Goal: Find specific page/section: Find specific page/section

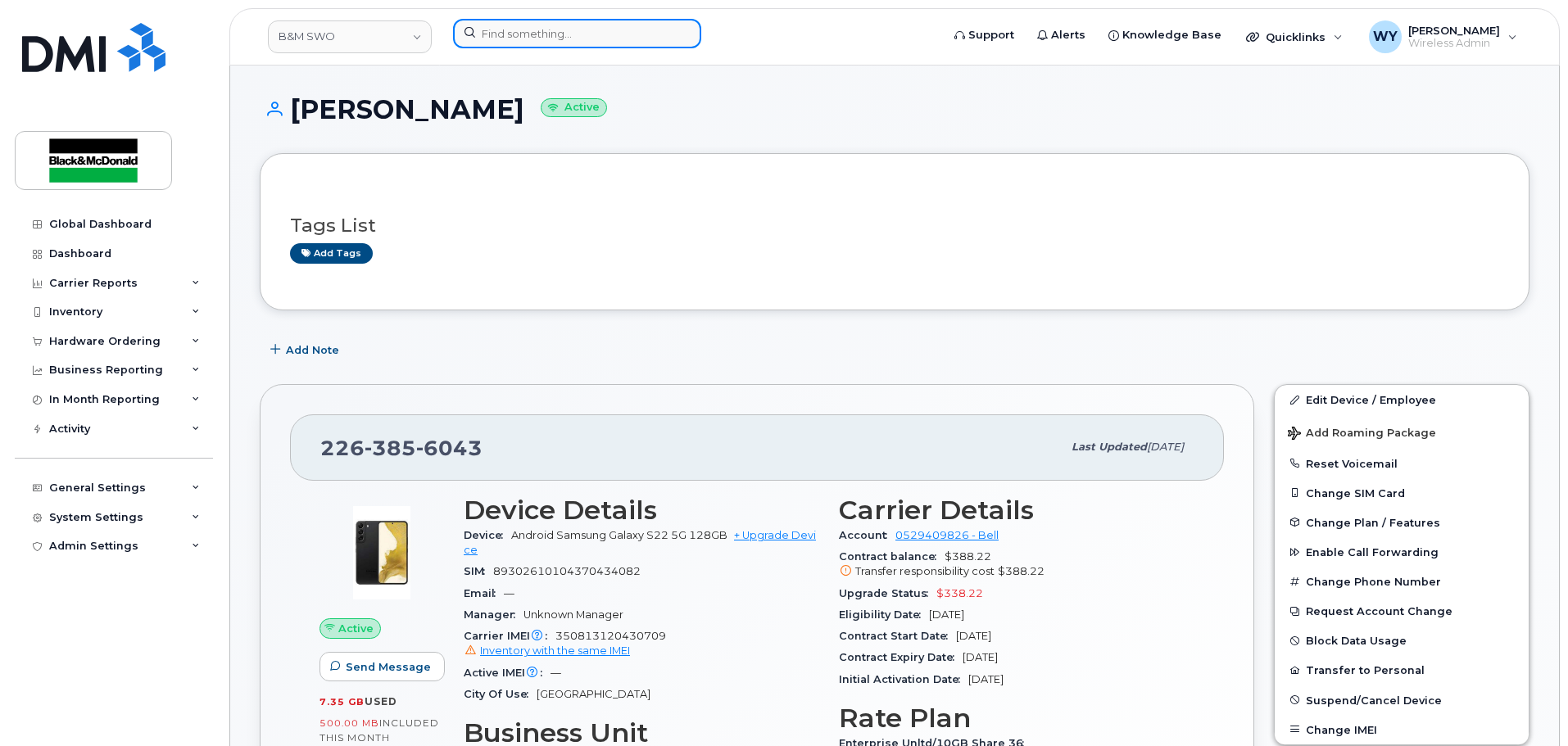
click at [513, 28] on input at bounding box center [577, 33] width 248 height 29
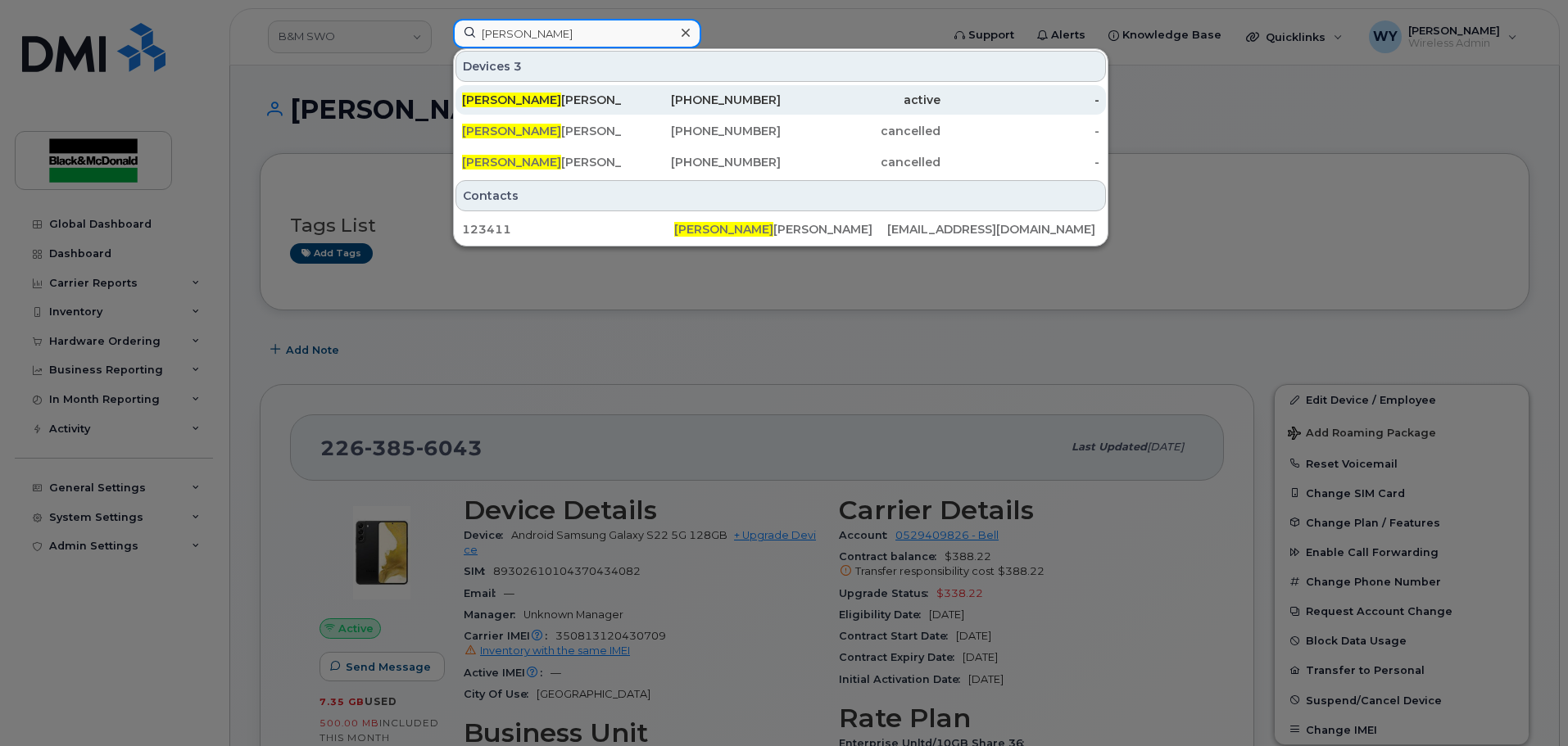
type input "kayleen"
click at [622, 90] on div "Kayleen Bakke" at bounding box center [701, 99] width 160 height 29
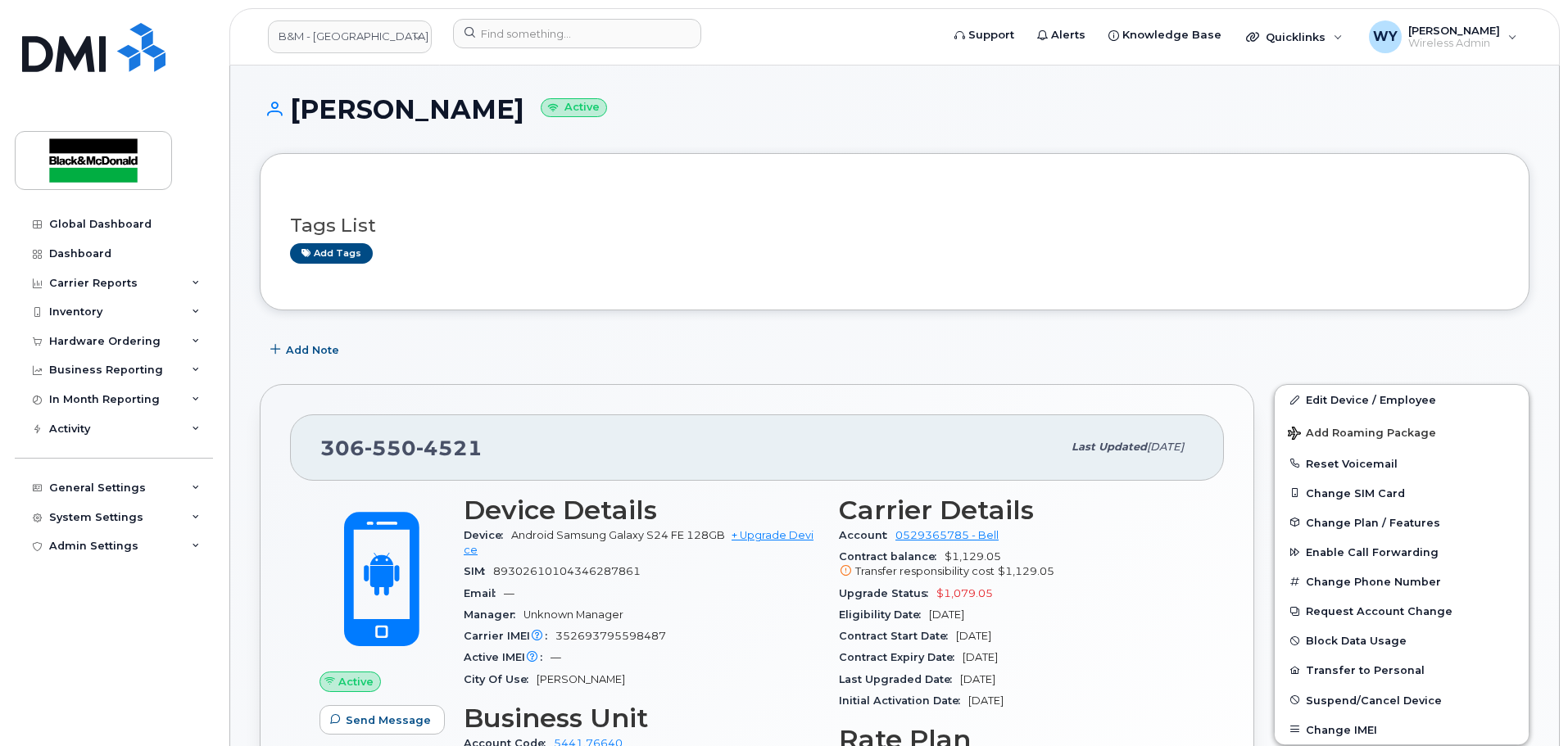
click at [617, 637] on span "352693795598487" at bounding box center [611, 636] width 111 height 13
copy span "352693795598487"
click at [751, 647] on section "Device Details Device Android Samsung Galaxy S24 FE 128GB + Upgrade Device SIM …" at bounding box center [641, 593] width 356 height 195
click at [905, 647] on div "Contract Expiry Date [DATE]" at bounding box center [1017, 658] width 356 height 21
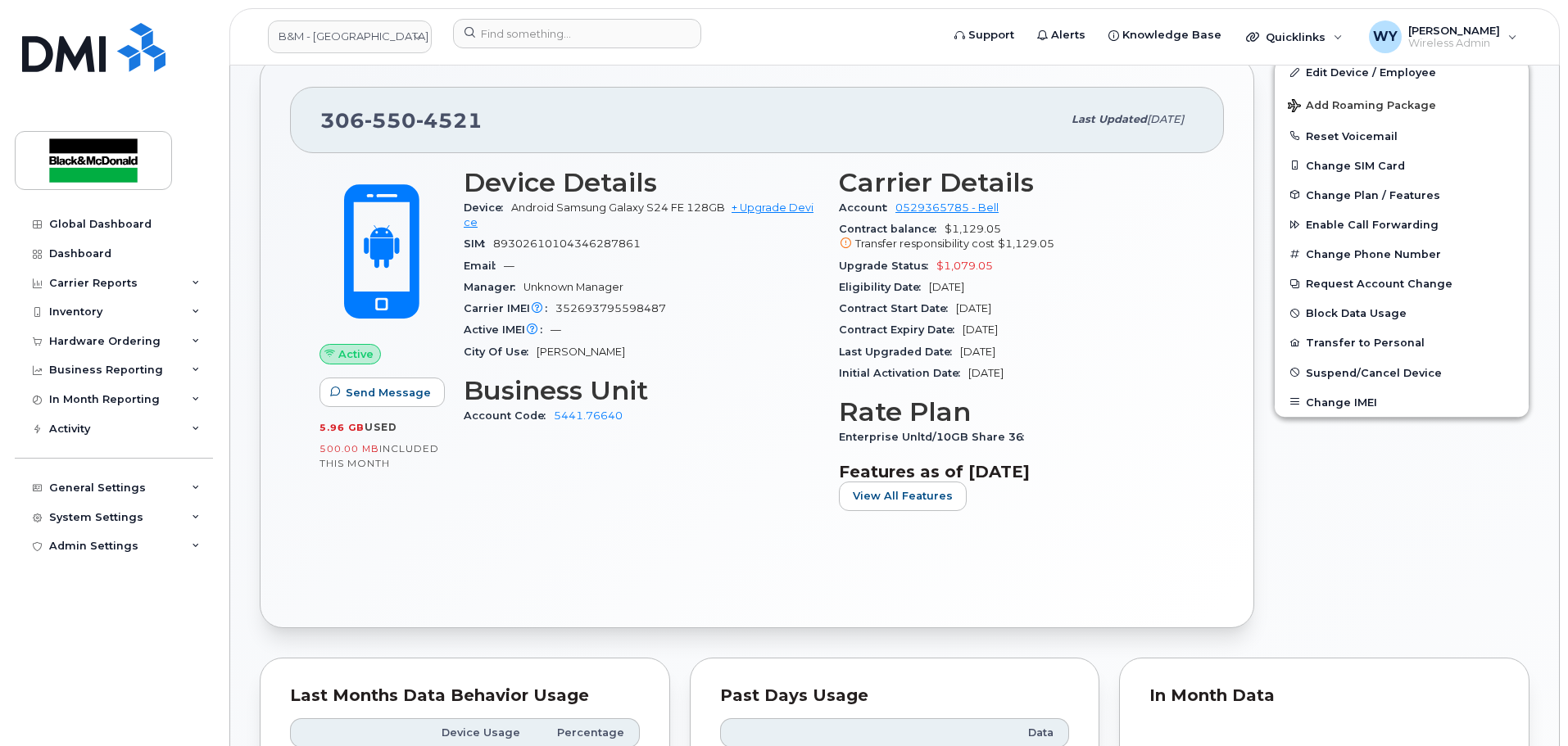
scroll to position [246, 0]
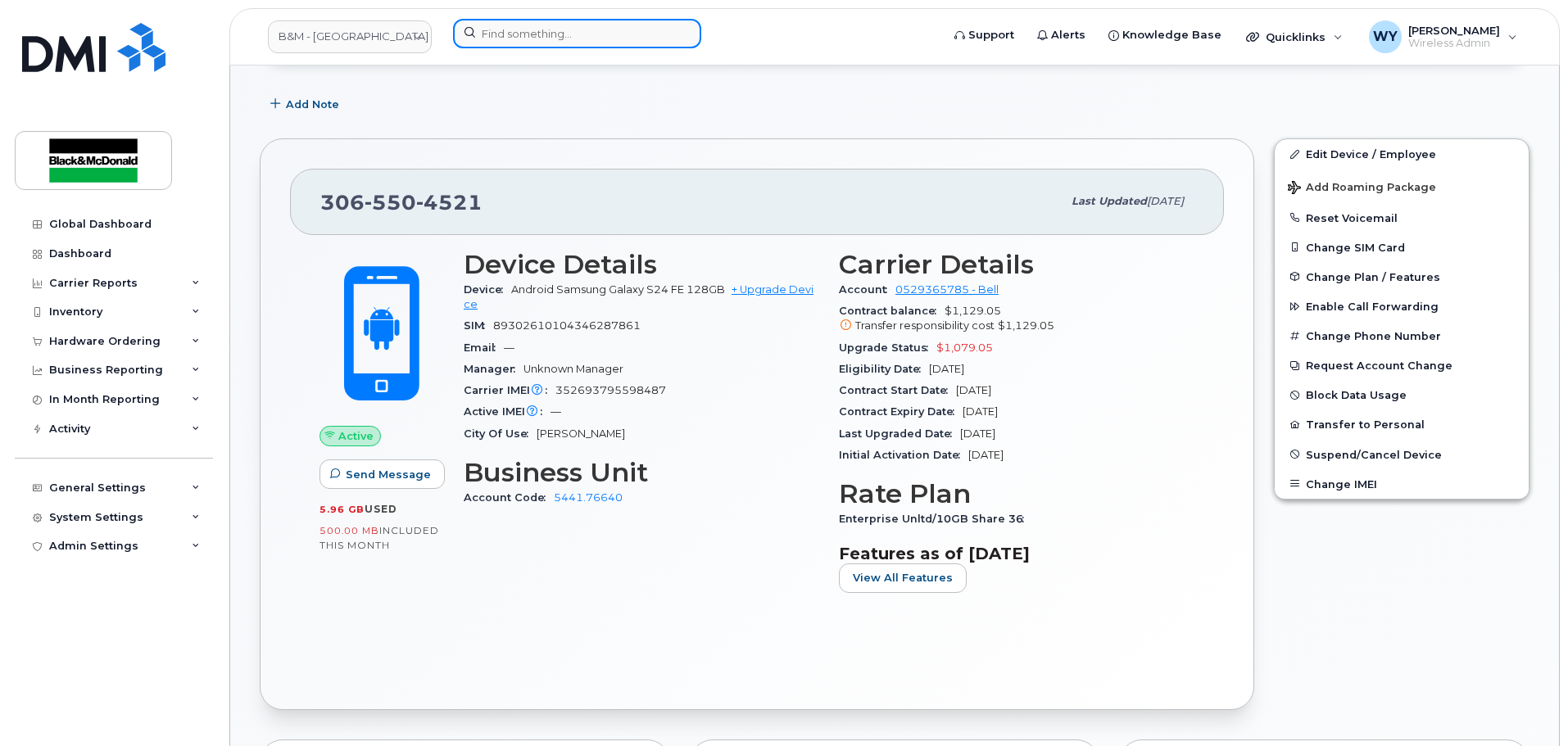
click at [668, 35] on input at bounding box center [577, 33] width 248 height 29
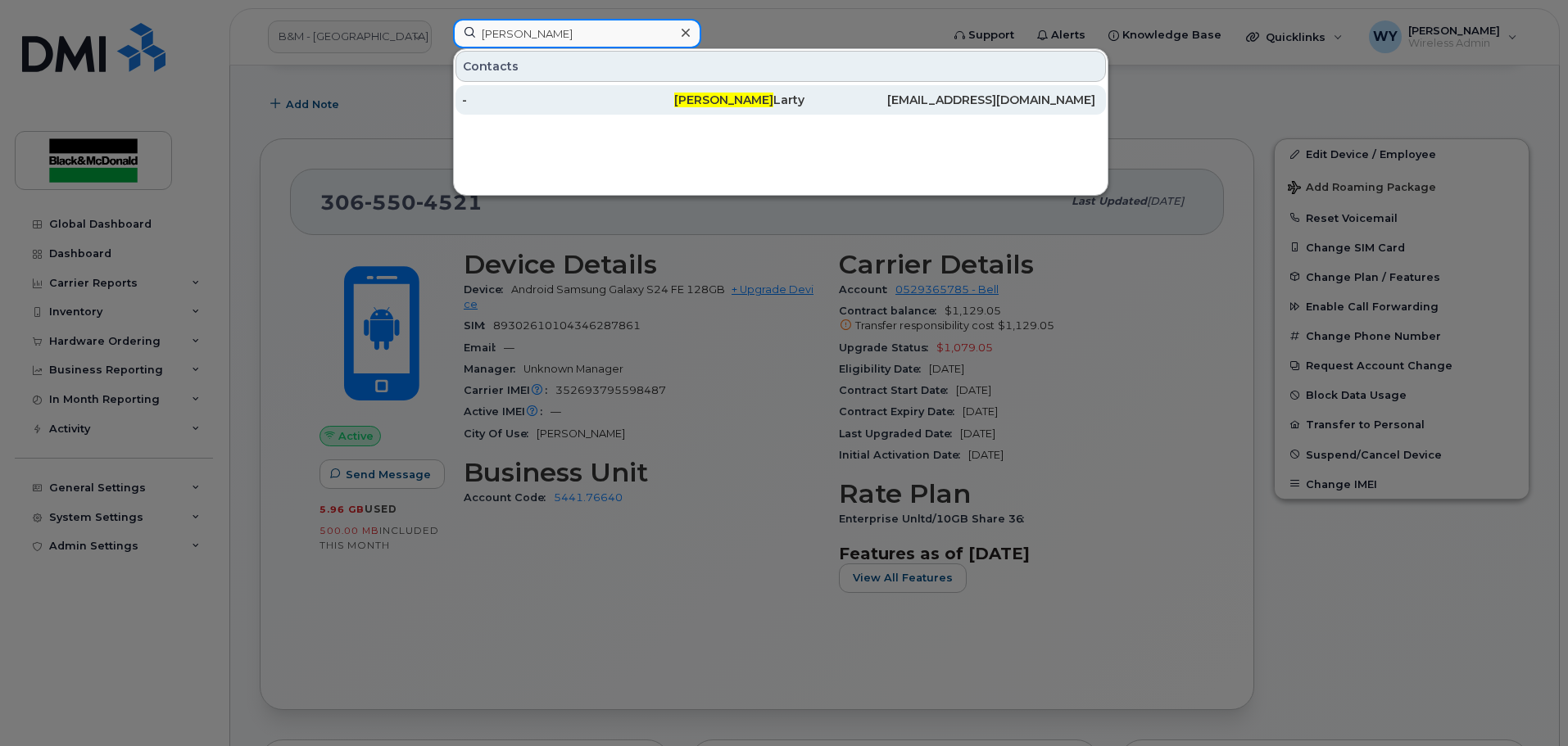
type input "[PERSON_NAME]"
click at [719, 100] on span "[PERSON_NAME]" at bounding box center [724, 100] width 99 height 15
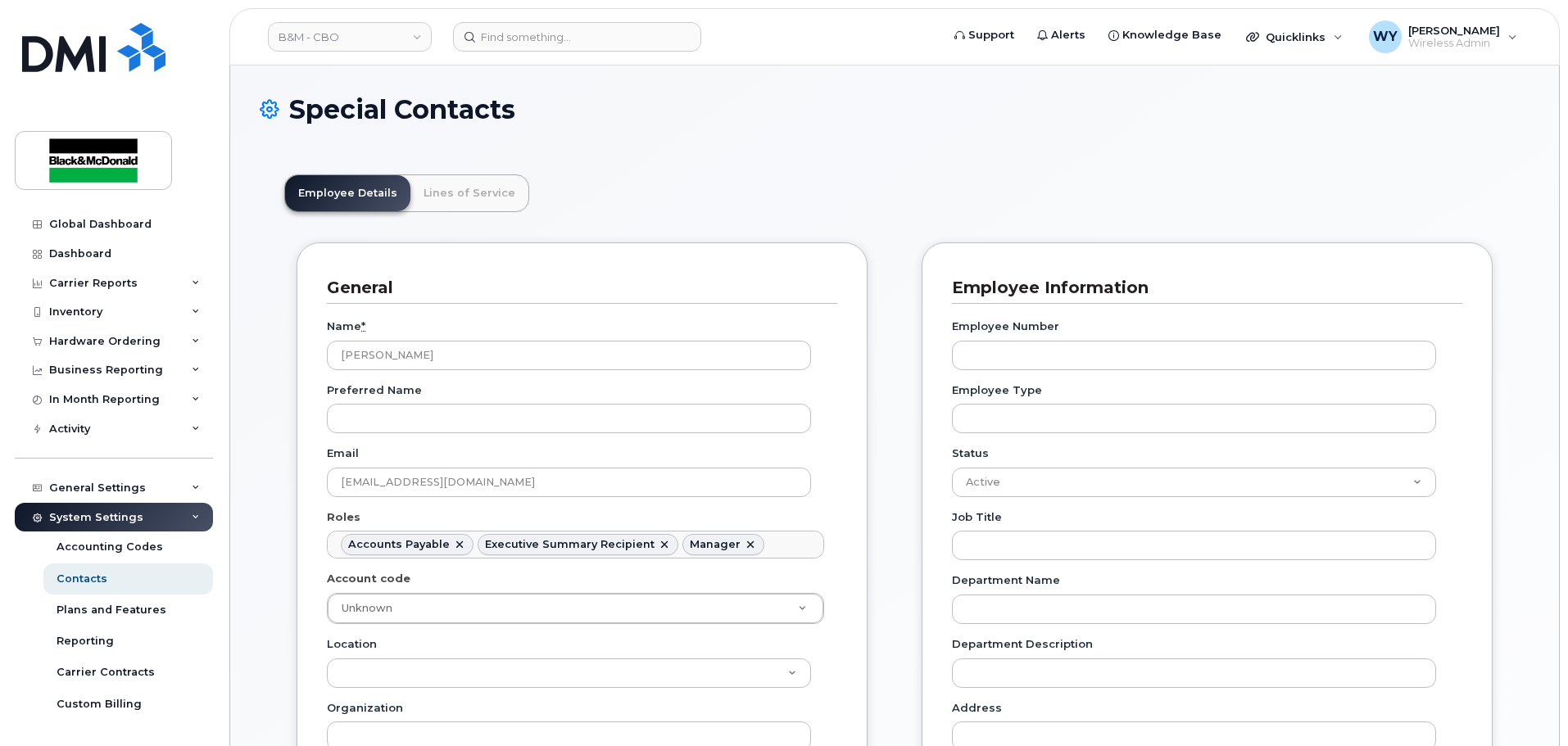
click at [548, 55] on header "B&M - CBO Support Alerts Knowledge Base Quicklinks Suspend / Cancel Device Chan…" at bounding box center [894, 37] width 1330 height 57
click at [548, 41] on input at bounding box center [577, 37] width 248 height 29
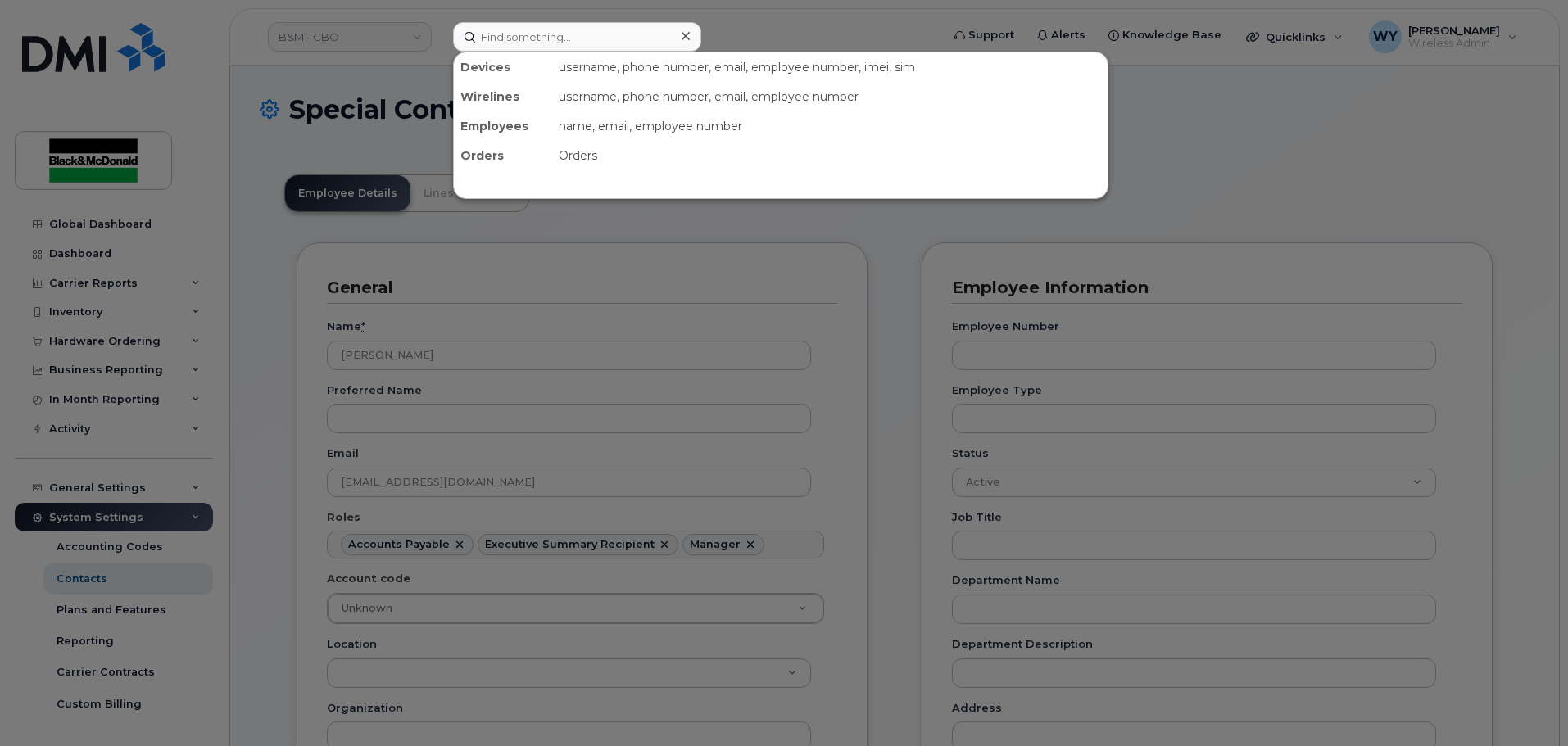
click at [341, 129] on div at bounding box center [784, 373] width 1568 height 746
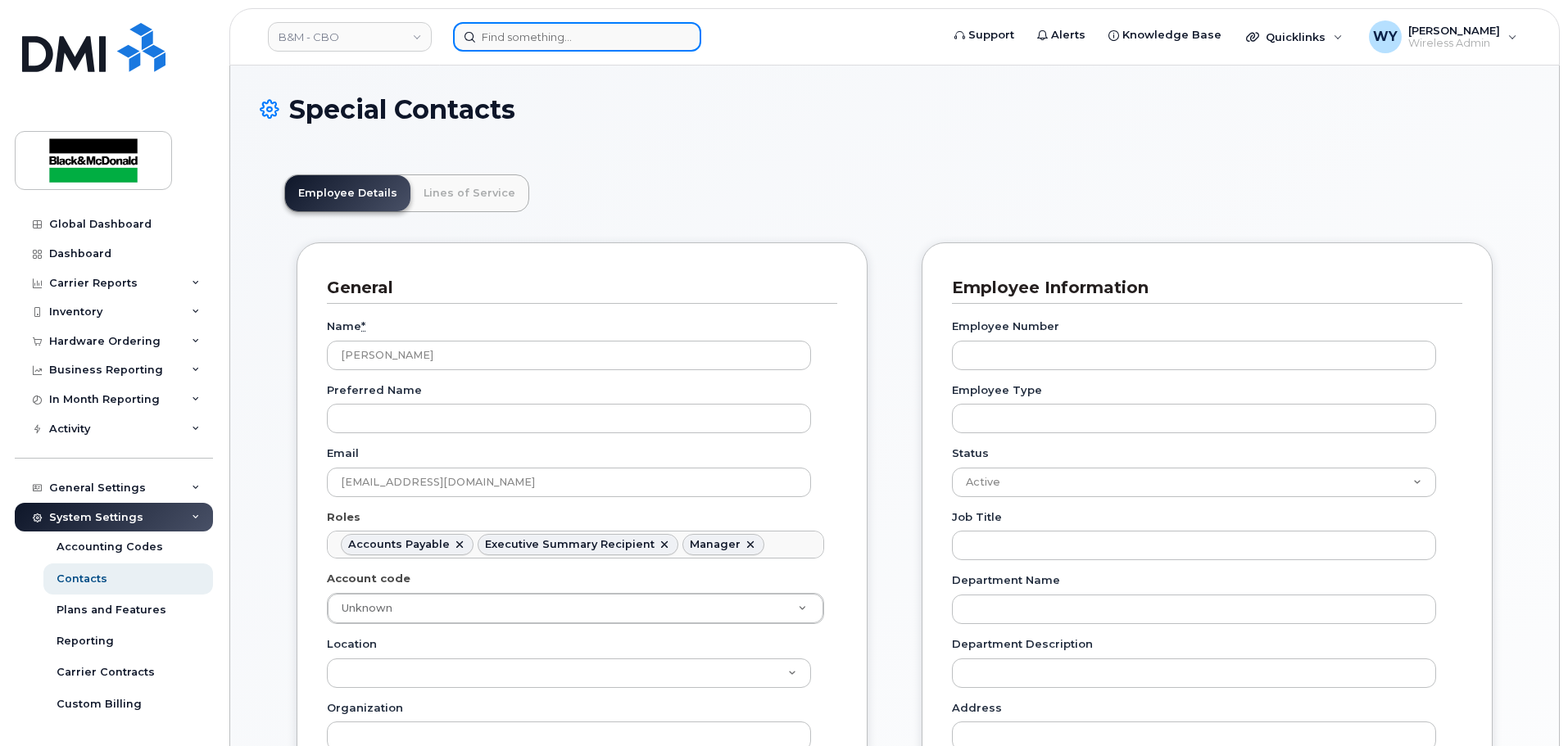
click at [568, 40] on input at bounding box center [577, 37] width 248 height 29
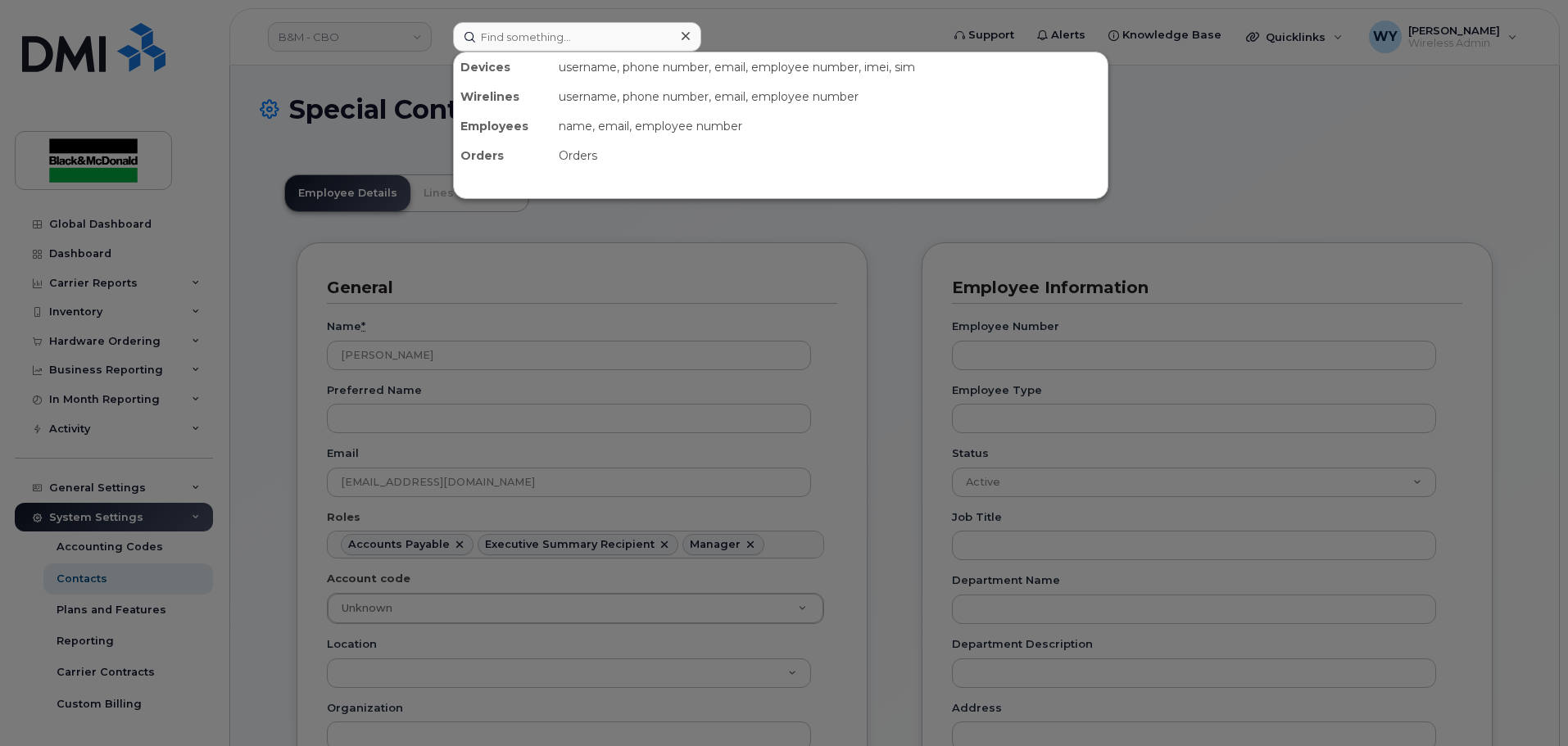
click at [299, 33] on div at bounding box center [784, 373] width 1568 height 746
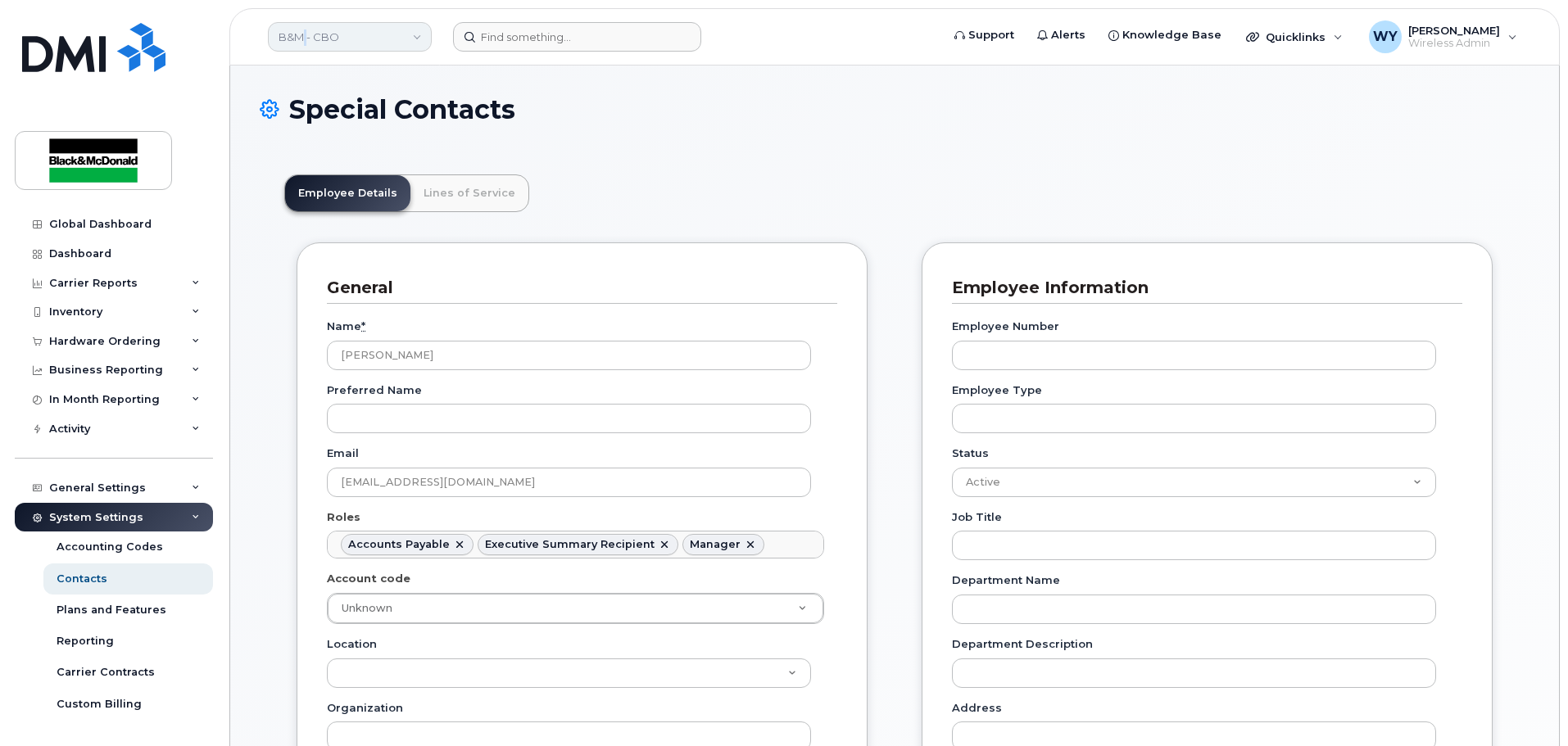
click at [299, 34] on link "B&M - CBO" at bounding box center [349, 37] width 164 height 29
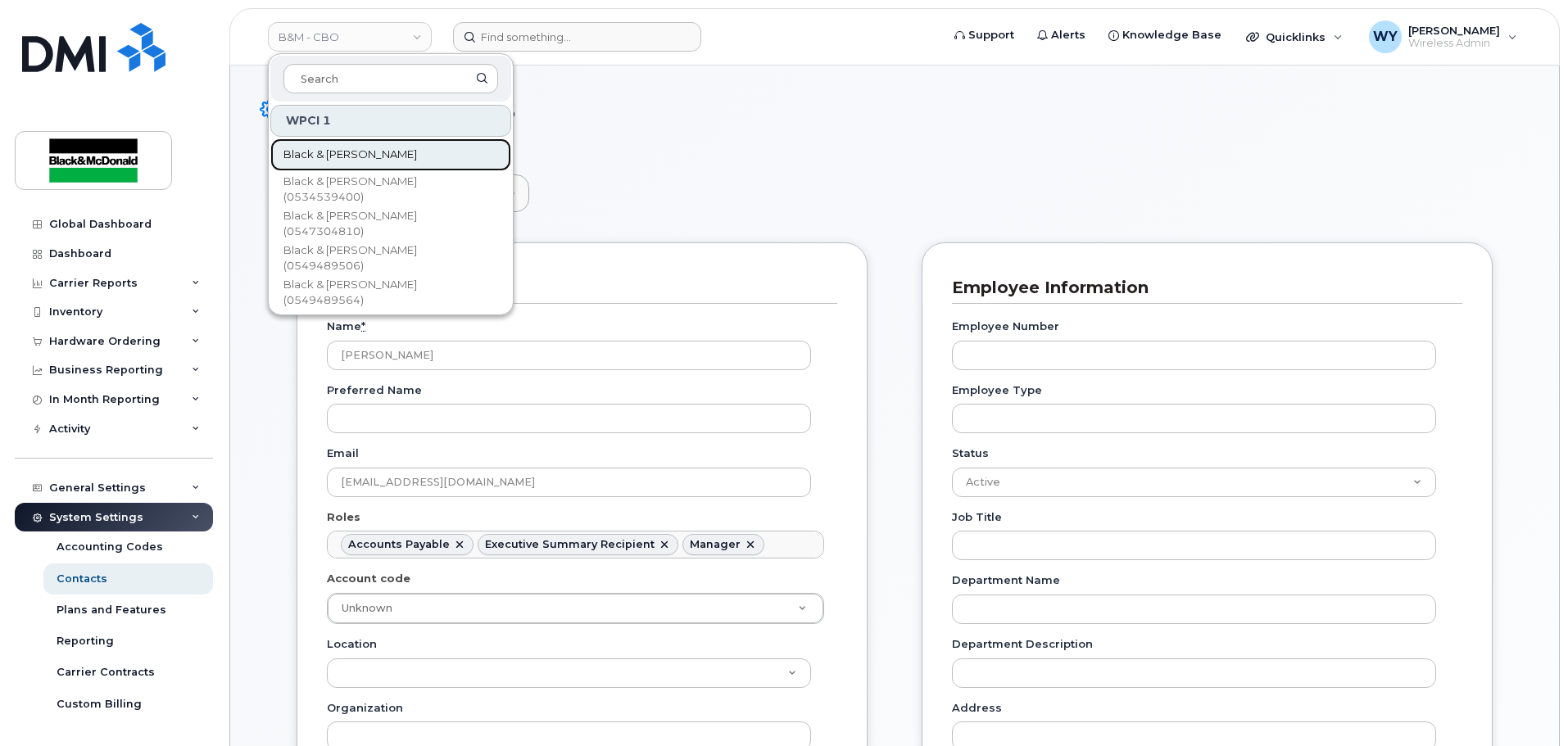
click at [365, 143] on link "Black & McDonald" at bounding box center [391, 155] width 241 height 33
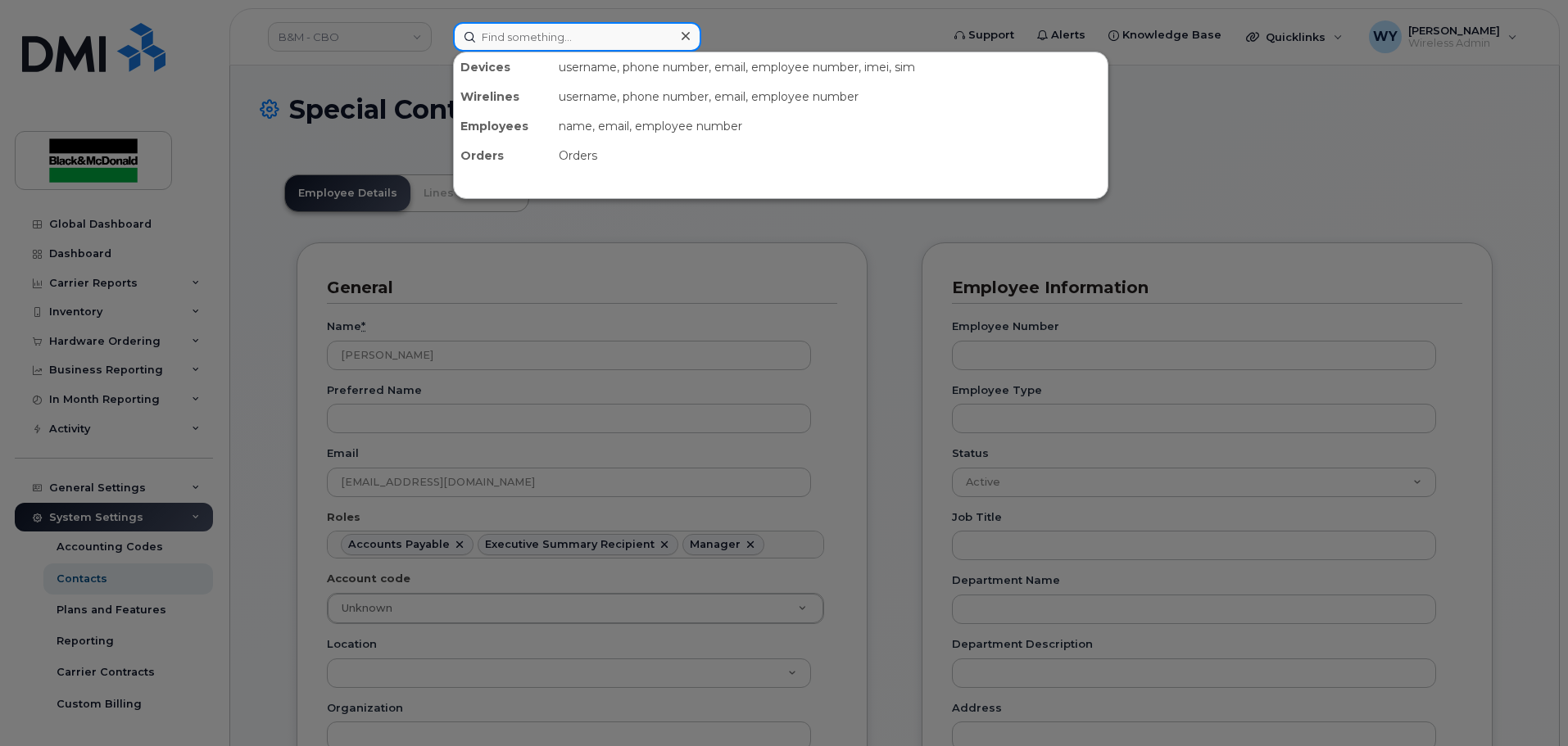
click at [576, 40] on input at bounding box center [577, 37] width 248 height 29
